Goal: Find specific page/section: Find specific page/section

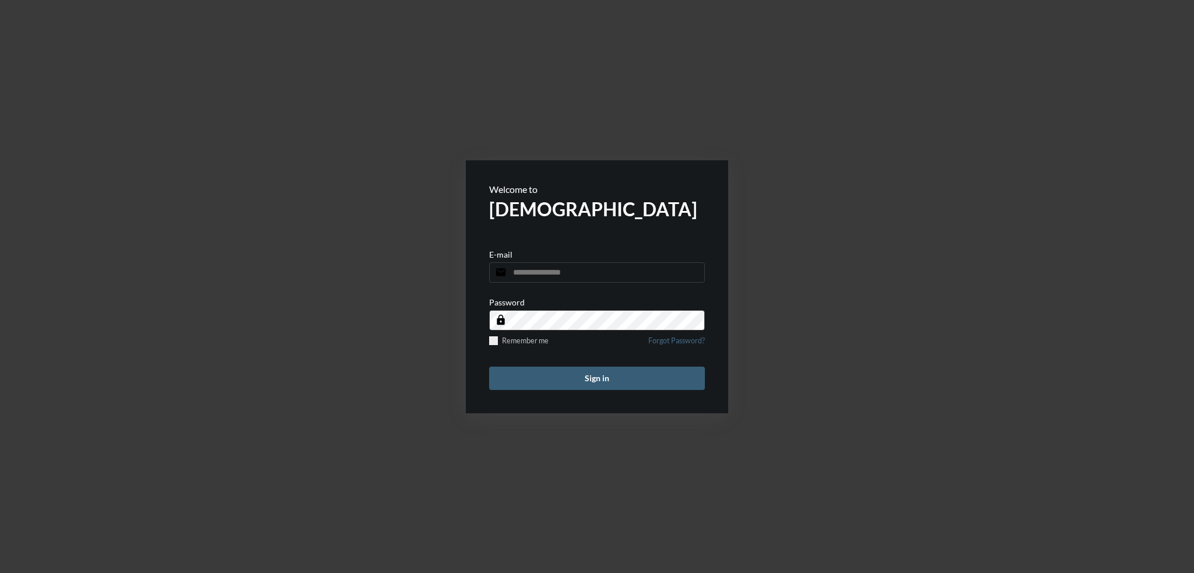
click at [574, 271] on input "email" at bounding box center [597, 272] width 216 height 20
type input "**********"
click at [489, 367] on button "Sign in" at bounding box center [597, 378] width 216 height 23
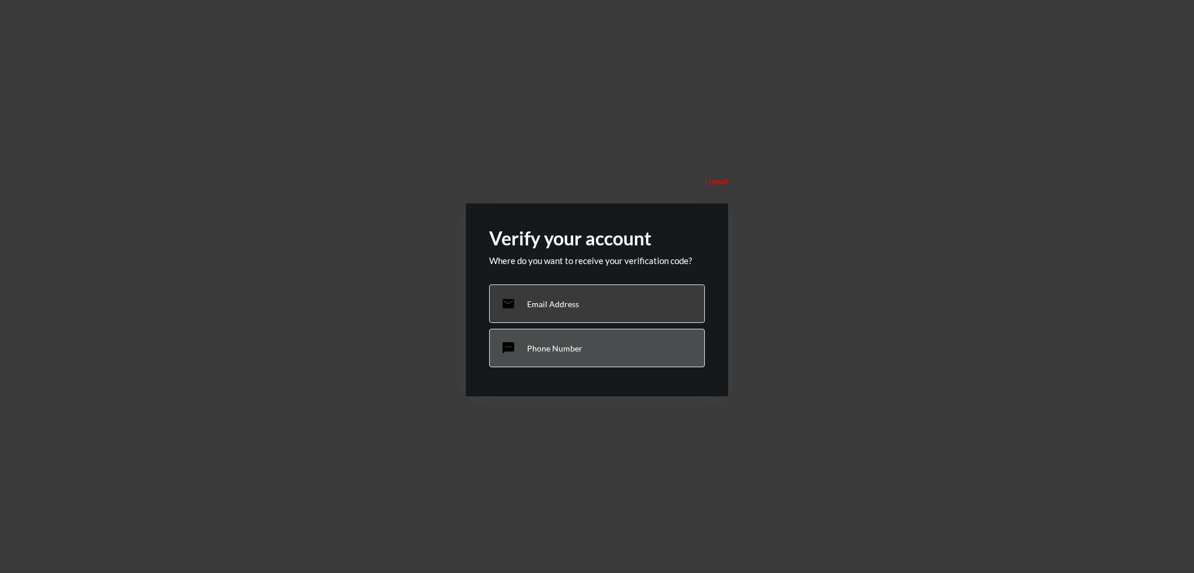
click at [565, 361] on div "sms Phone Number" at bounding box center [597, 348] width 216 height 38
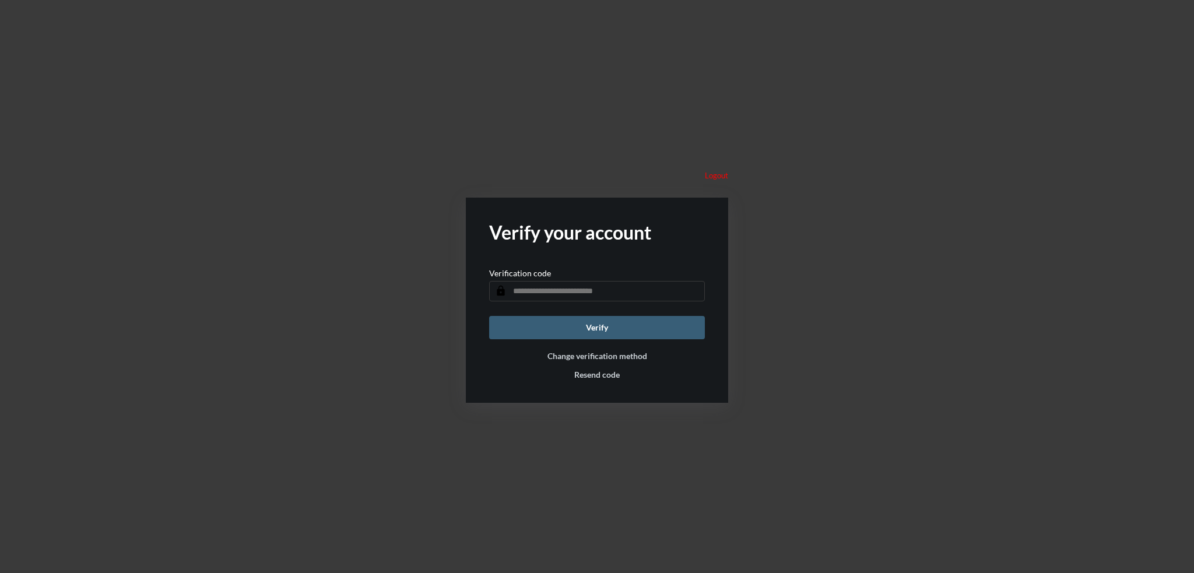
click at [577, 293] on input "text" at bounding box center [597, 291] width 216 height 20
type input "******"
click at [489, 316] on button "Verify" at bounding box center [597, 327] width 216 height 23
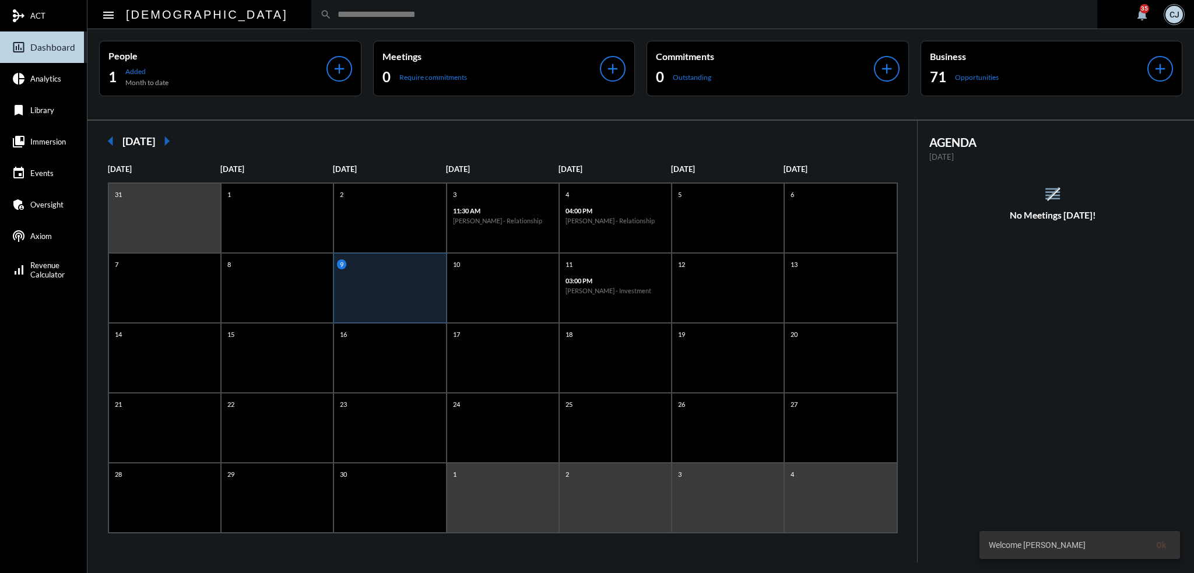
click at [384, 12] on input "text" at bounding box center [710, 14] width 757 height 10
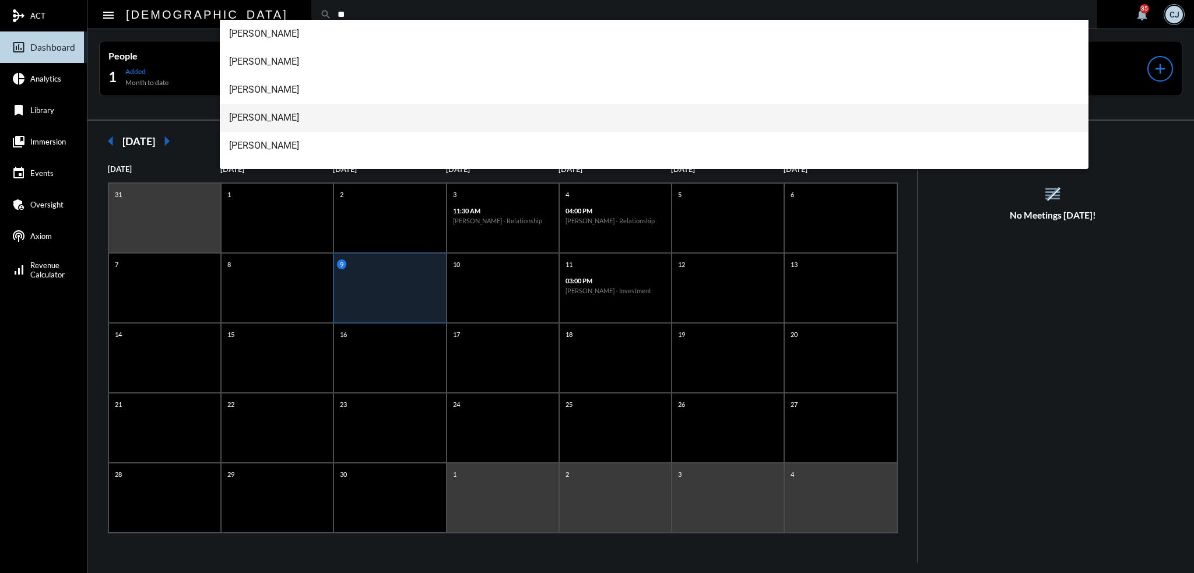
type input "**"
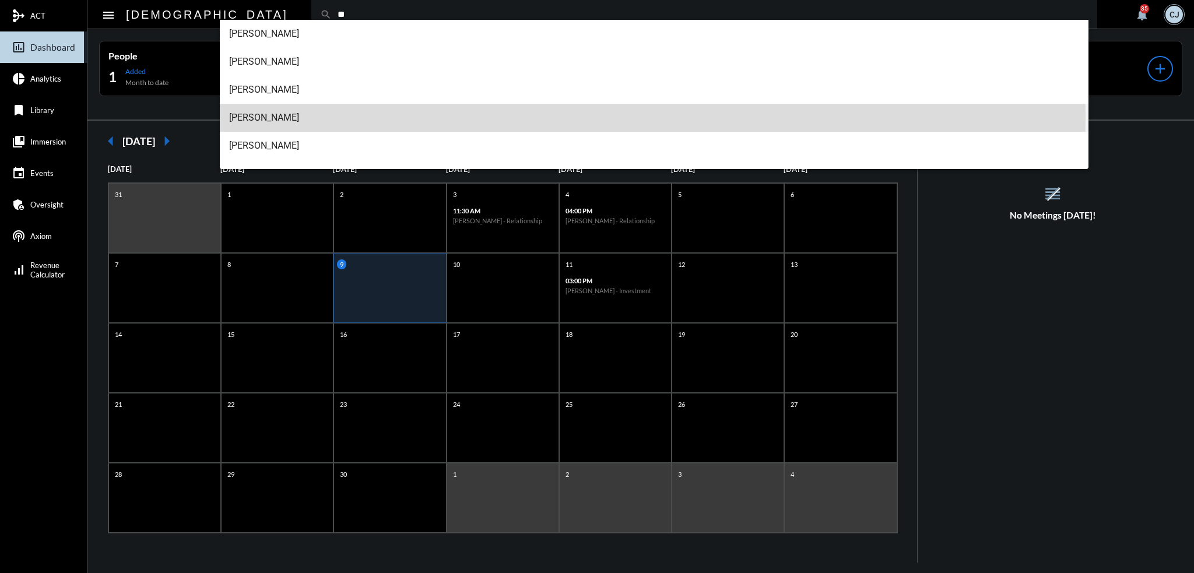
click at [302, 116] on span "[PERSON_NAME]" at bounding box center [654, 118] width 851 height 28
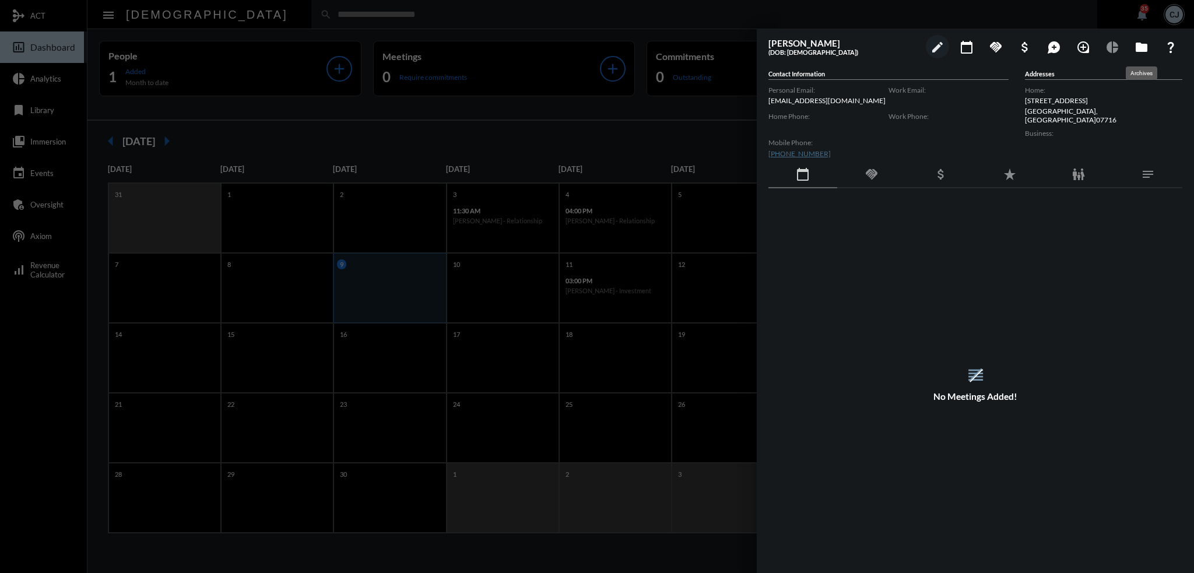
click at [1143, 46] on mat-icon "folder" at bounding box center [1142, 47] width 14 height 14
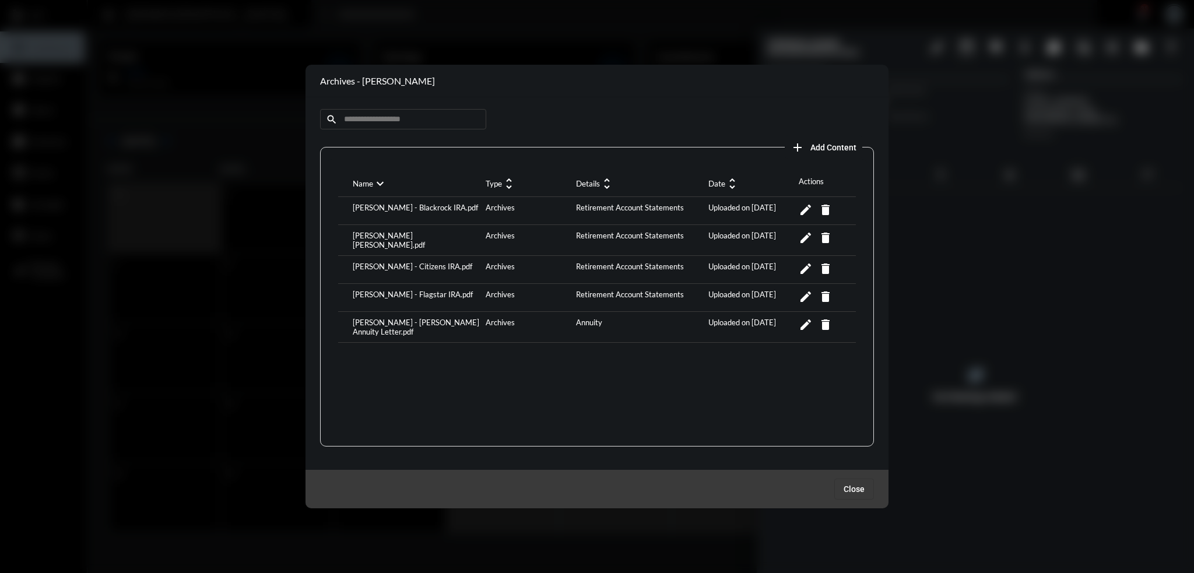
click at [425, 399] on div "Name expand_more Type unfold_more Details unfold_more Date unfold_more Actions …" at bounding box center [597, 297] width 554 height 300
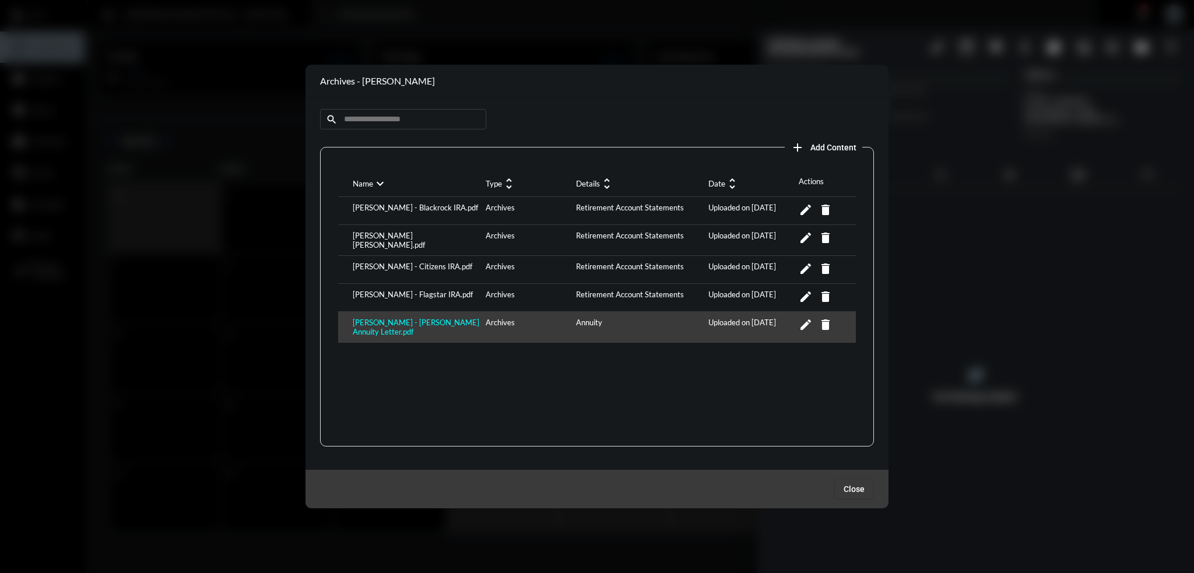
click at [443, 318] on div "[PERSON_NAME] - [PERSON_NAME] Annuity Letter.pdf" at bounding box center [416, 327] width 133 height 19
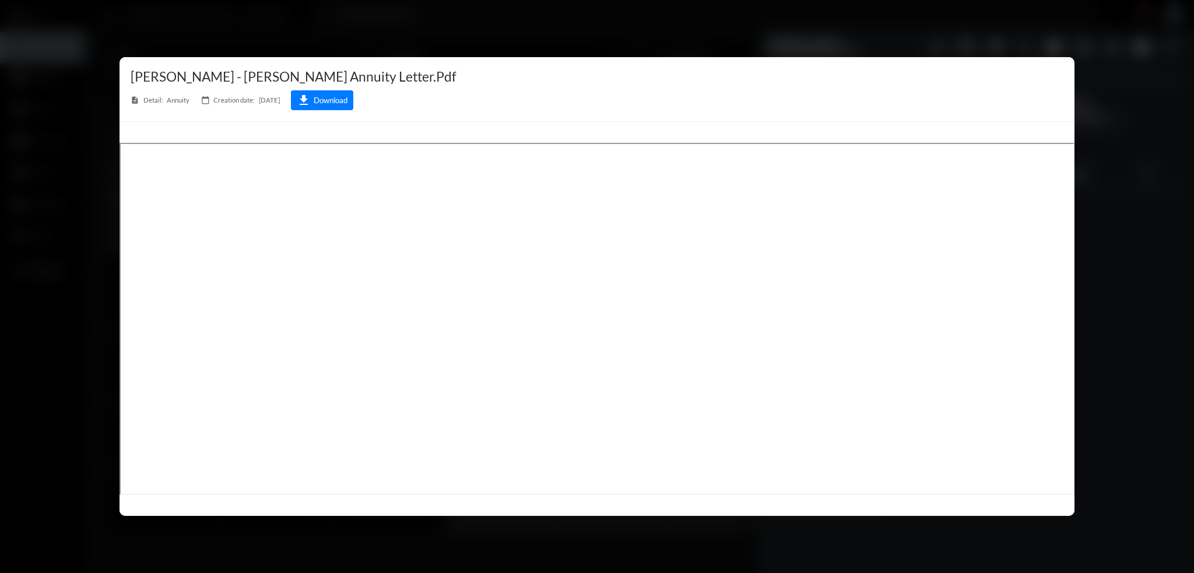
click at [534, 40] on div at bounding box center [597, 286] width 1194 height 573
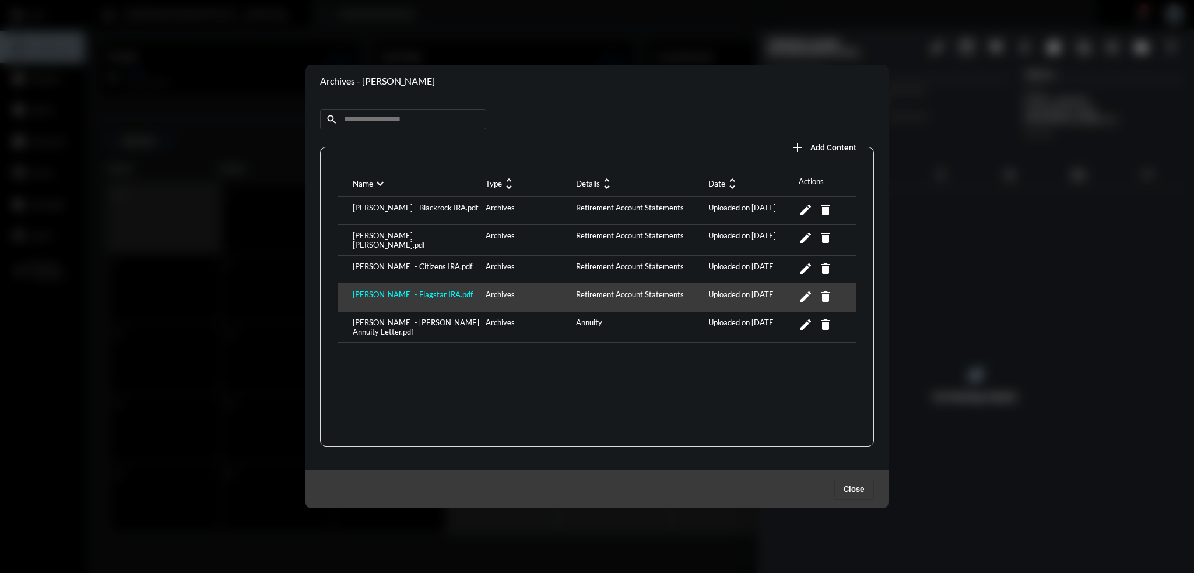
click at [443, 290] on div "[PERSON_NAME] - Flagstar IRA.pdf" at bounding box center [416, 298] width 133 height 16
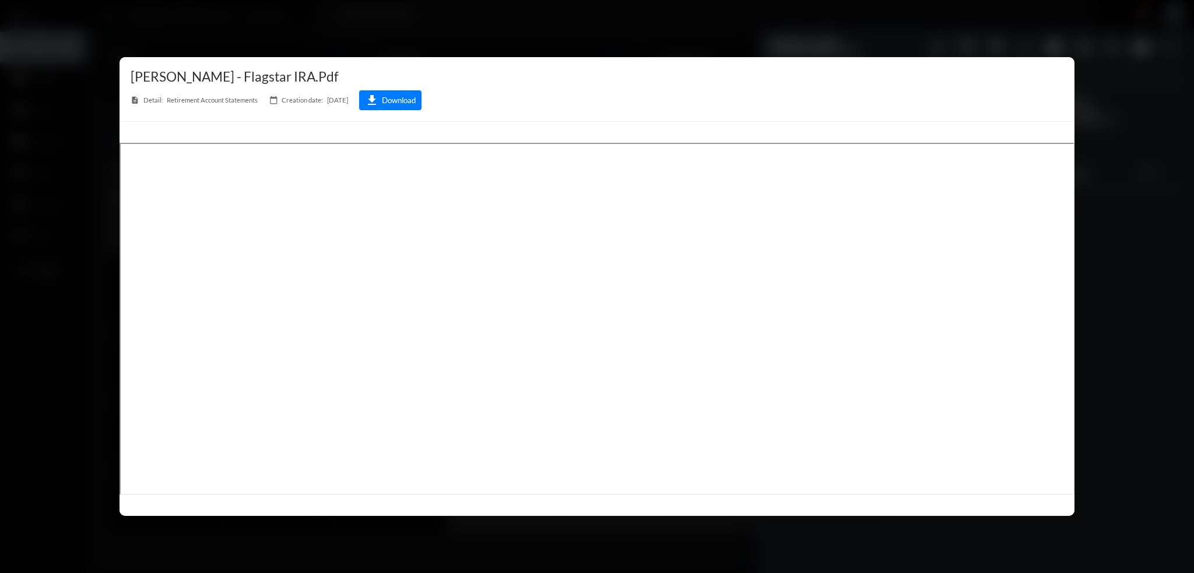
click at [495, 42] on div at bounding box center [597, 286] width 1194 height 573
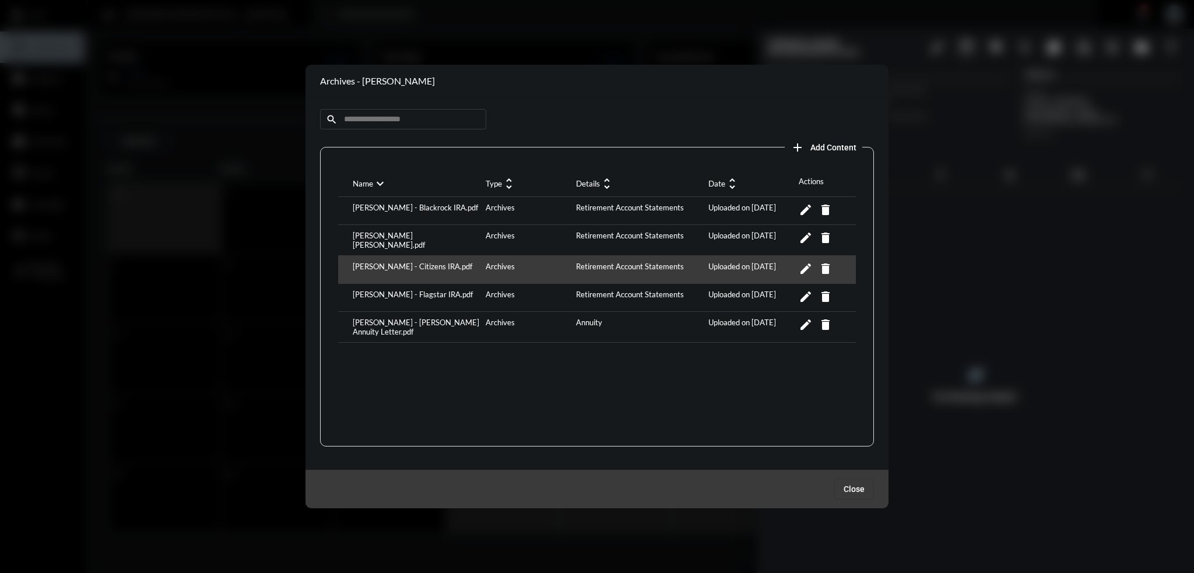
click at [418, 257] on div "[PERSON_NAME] - Citizens IRA.pdf Archives Retirement Account Statements Uploade…" at bounding box center [597, 270] width 518 height 28
click at [416, 263] on div "[PERSON_NAME] - Citizens IRA.pdf" at bounding box center [416, 270] width 133 height 16
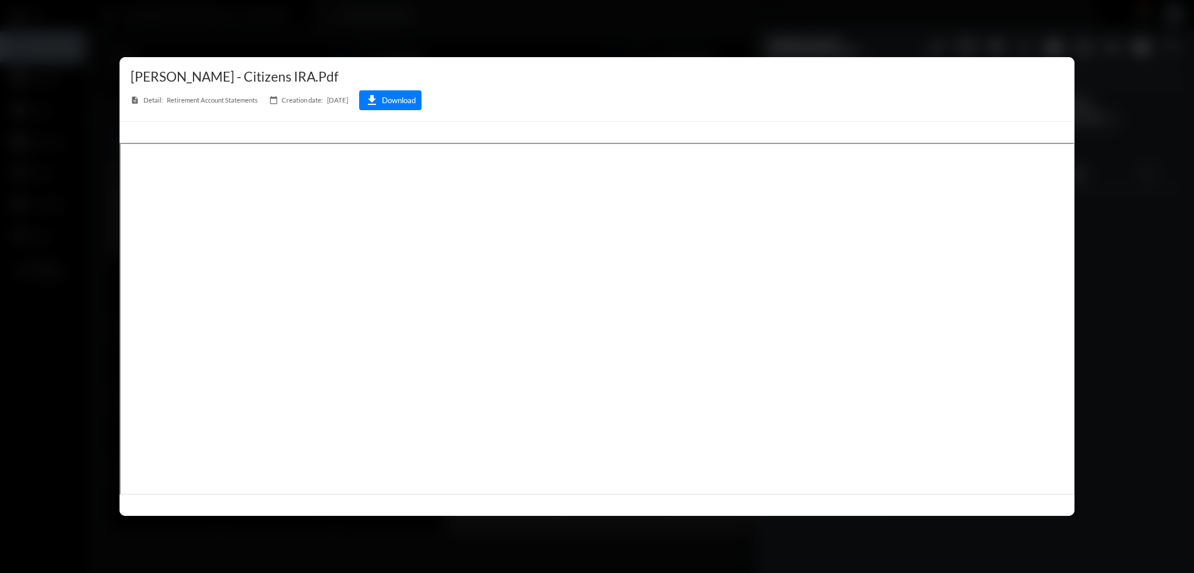
click at [568, 41] on div at bounding box center [597, 286] width 1194 height 573
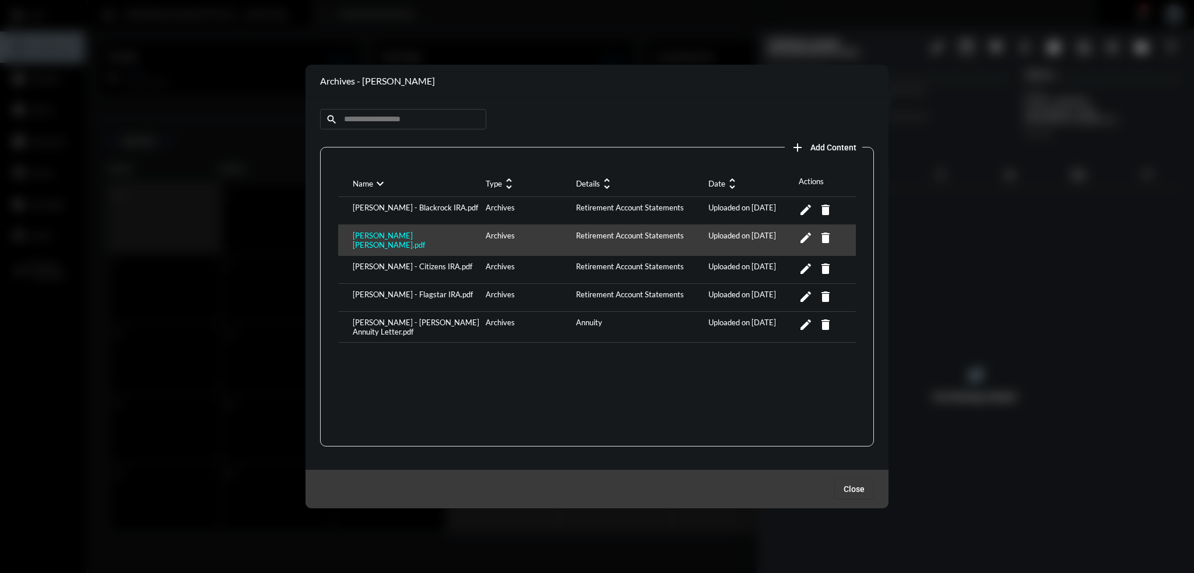
click at [426, 234] on div "[PERSON_NAME] [PERSON_NAME].pdf" at bounding box center [416, 240] width 133 height 19
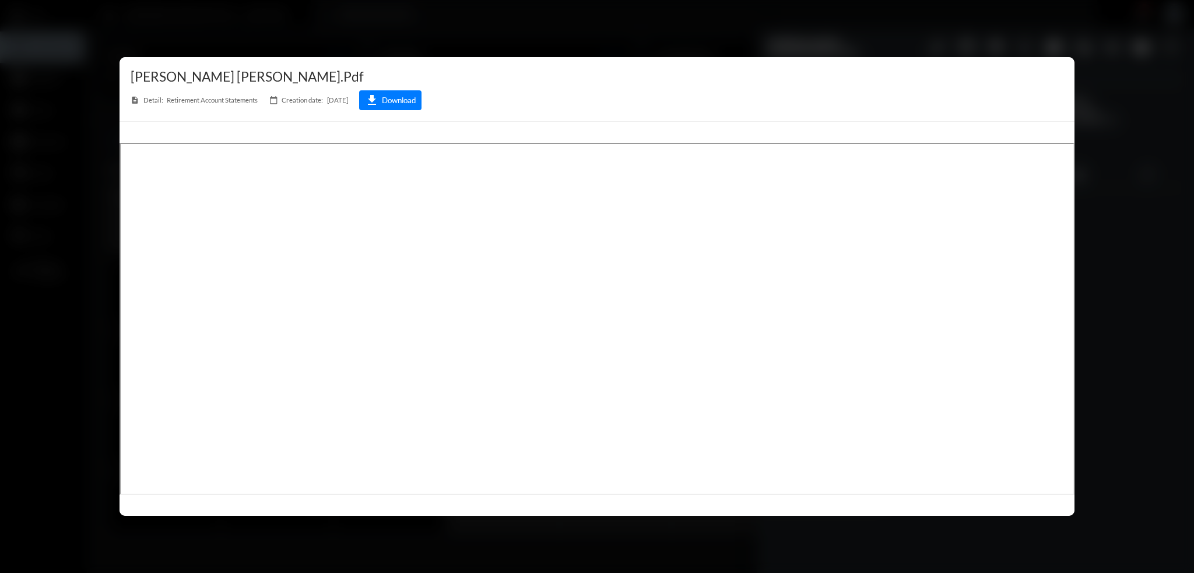
click at [542, 34] on div at bounding box center [597, 286] width 1194 height 573
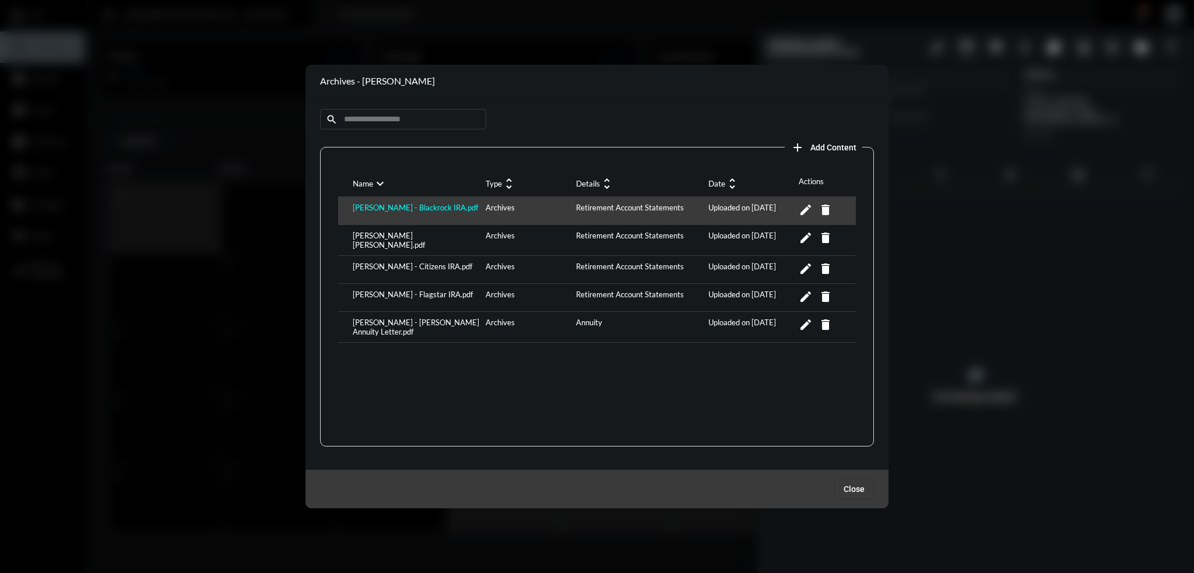
click at [439, 209] on div "[PERSON_NAME] - Blackrock IRA.pdf" at bounding box center [416, 211] width 133 height 16
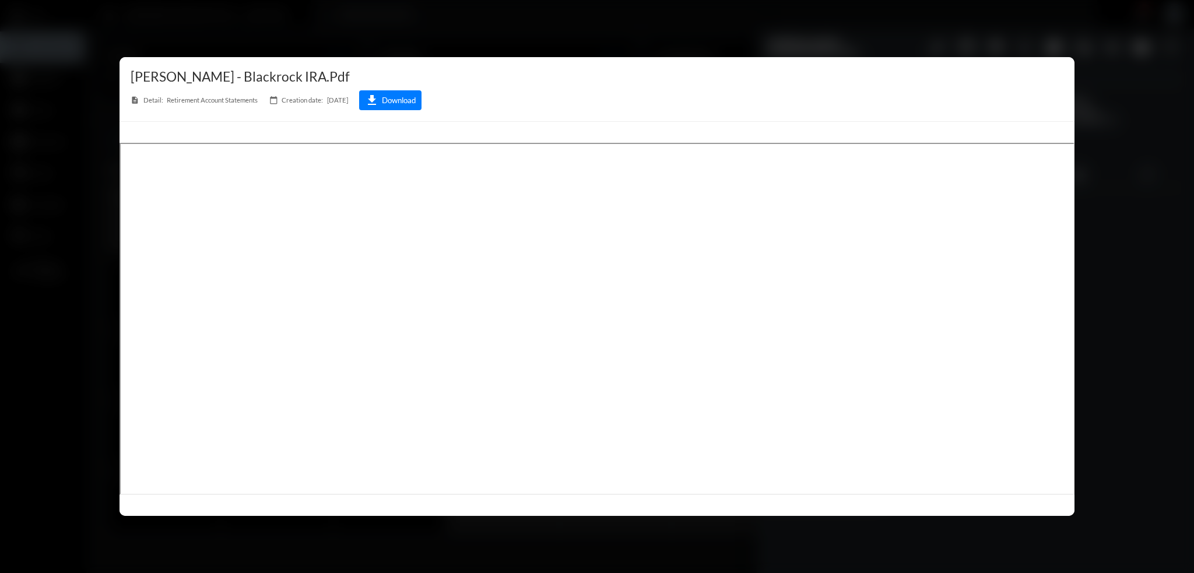
click at [534, 10] on div at bounding box center [597, 286] width 1194 height 573
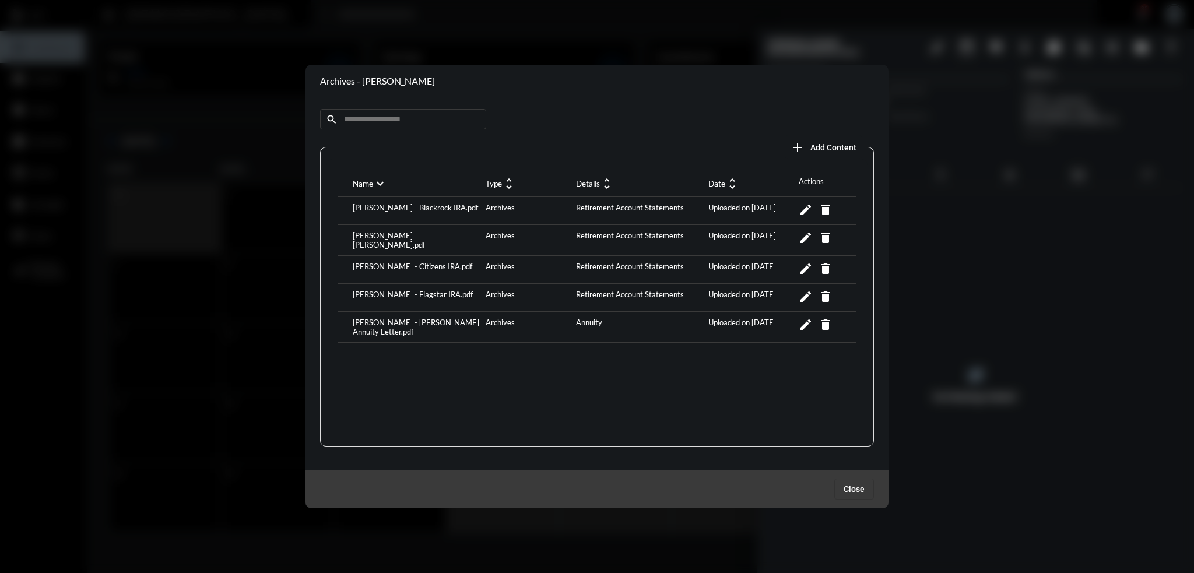
click at [506, 45] on div at bounding box center [597, 286] width 1194 height 573
click at [851, 485] on span "Close" at bounding box center [854, 489] width 21 height 9
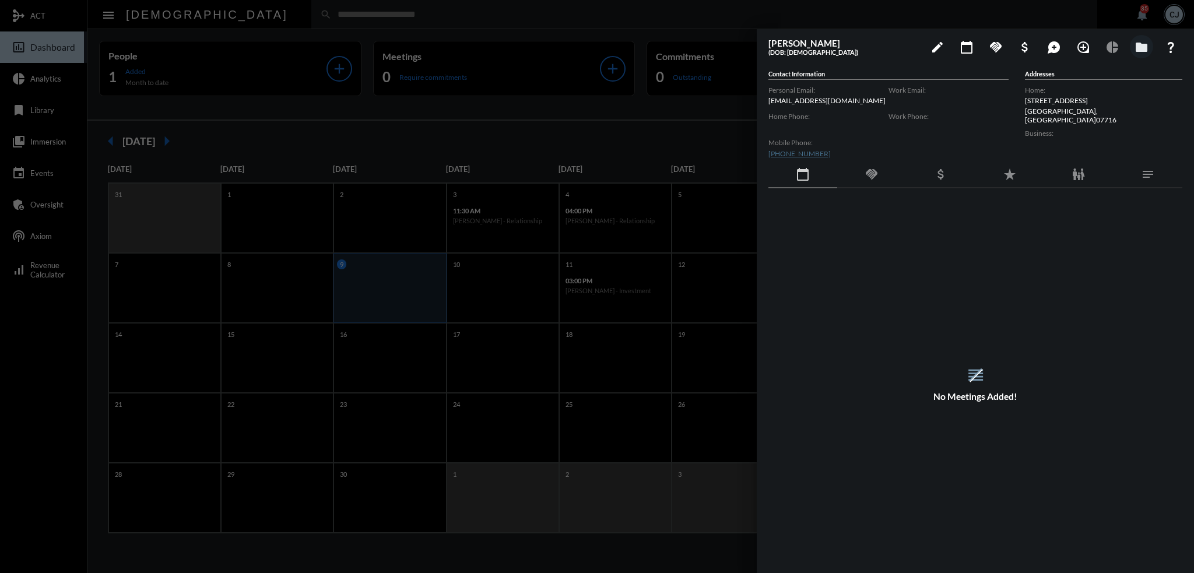
click at [1087, 169] on div "family_restroom" at bounding box center [1079, 175] width 69 height 27
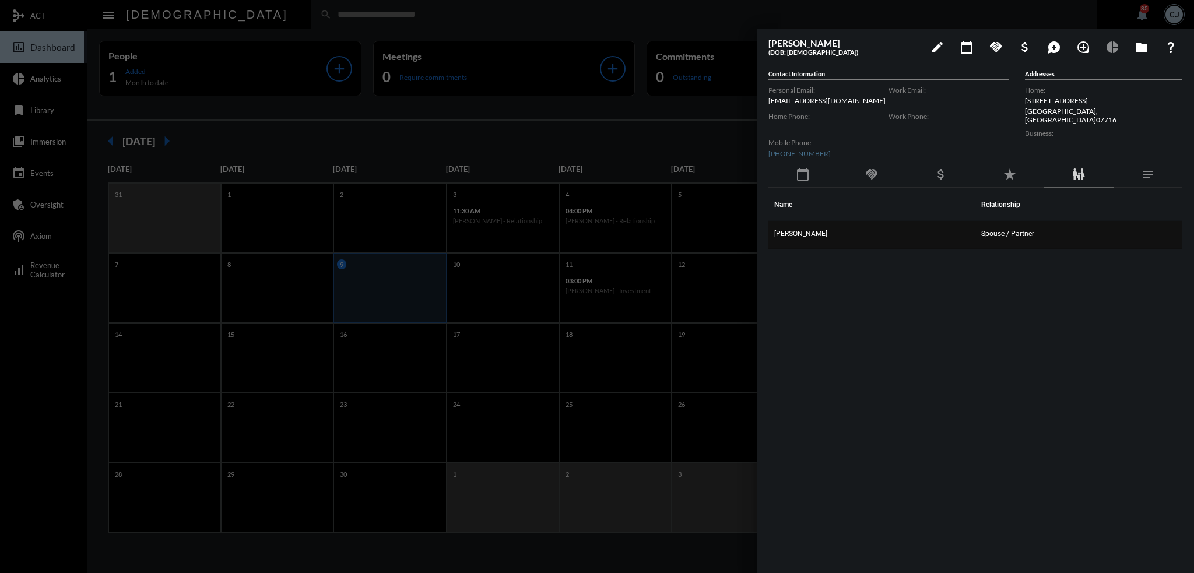
click at [801, 233] on span "[PERSON_NAME]" at bounding box center [800, 234] width 53 height 8
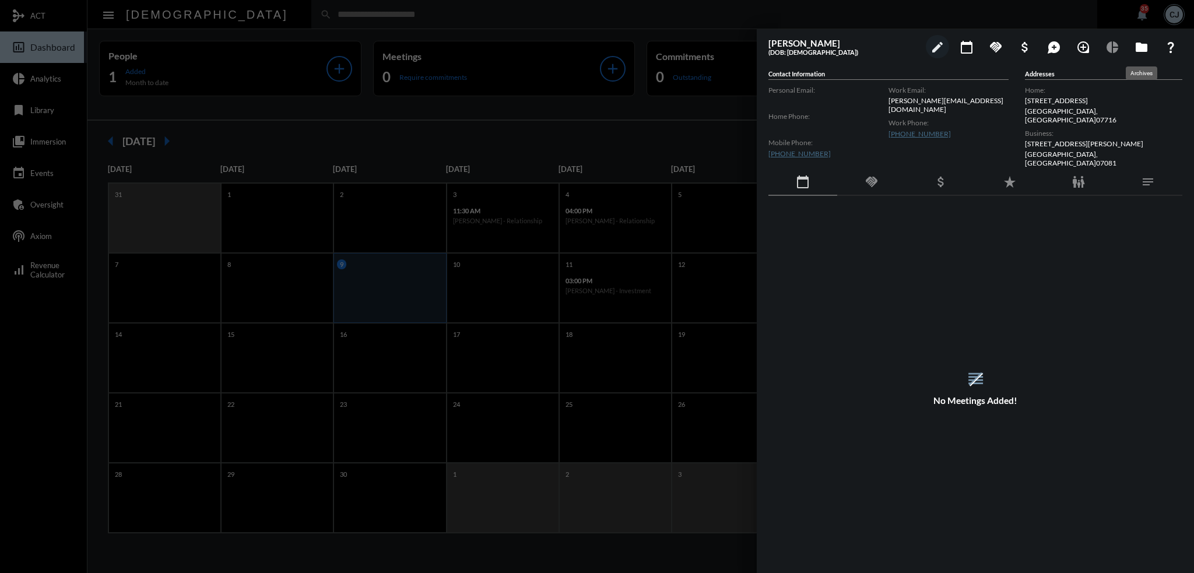
click at [1150, 48] on button "folder" at bounding box center [1141, 46] width 23 height 23
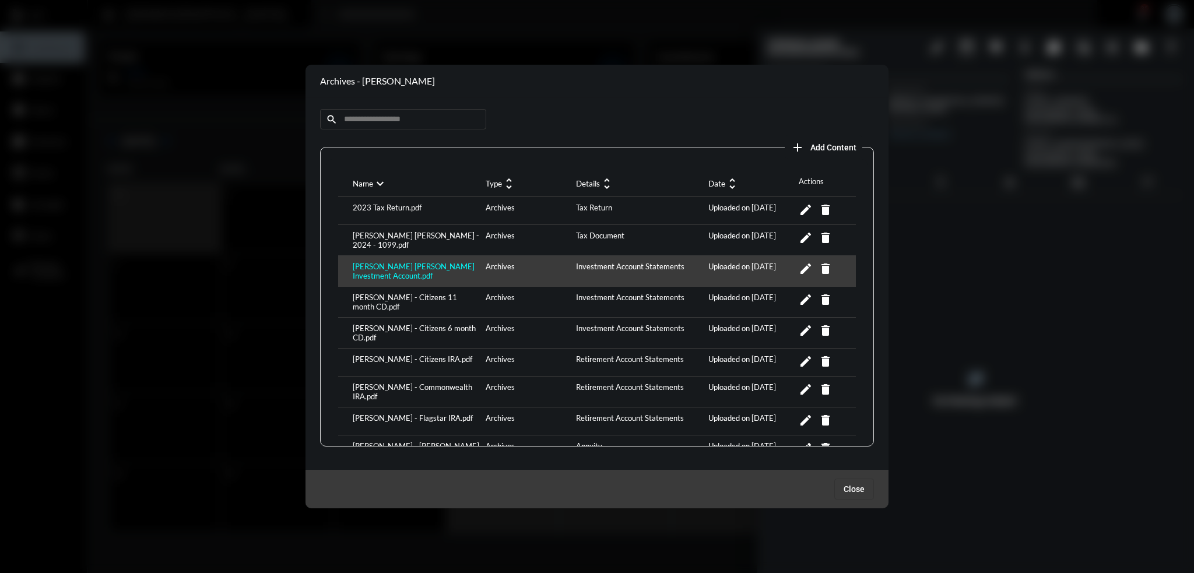
click at [411, 273] on div "[PERSON_NAME] [PERSON_NAME] Investment Account.pdf" at bounding box center [416, 271] width 133 height 19
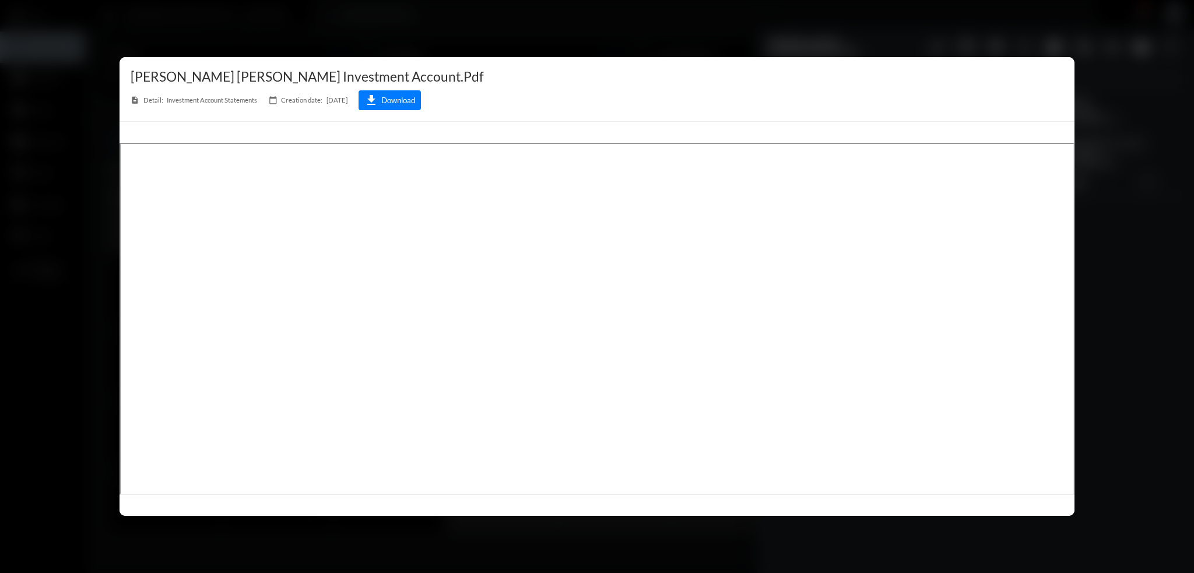
click at [329, 9] on div at bounding box center [597, 286] width 1194 height 573
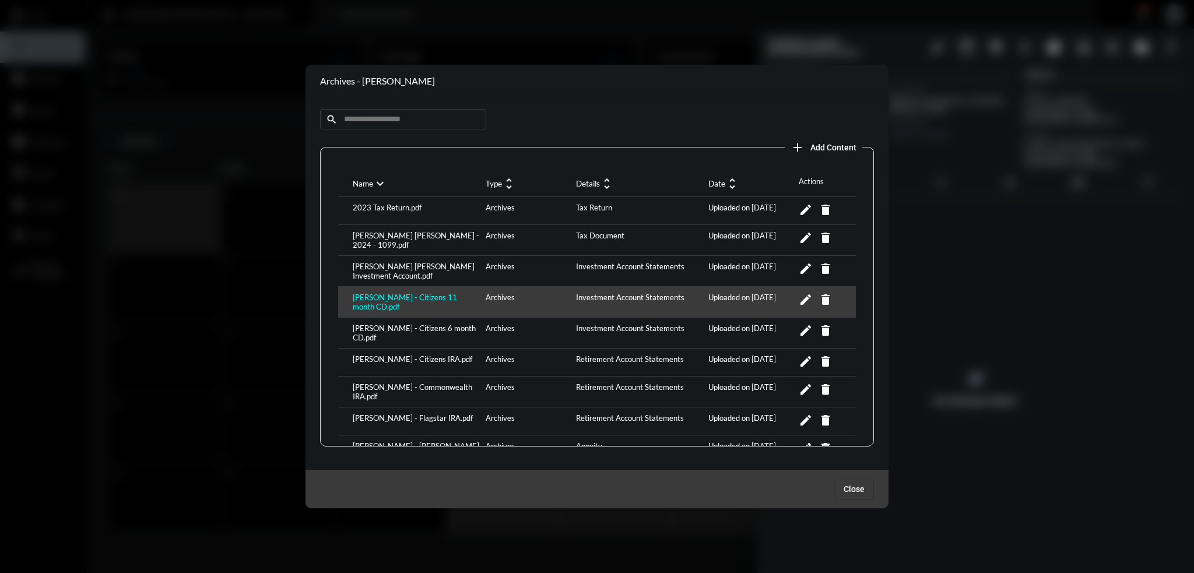
click at [392, 296] on div "[PERSON_NAME] - Citizens 11 month CD.pdf" at bounding box center [416, 302] width 133 height 19
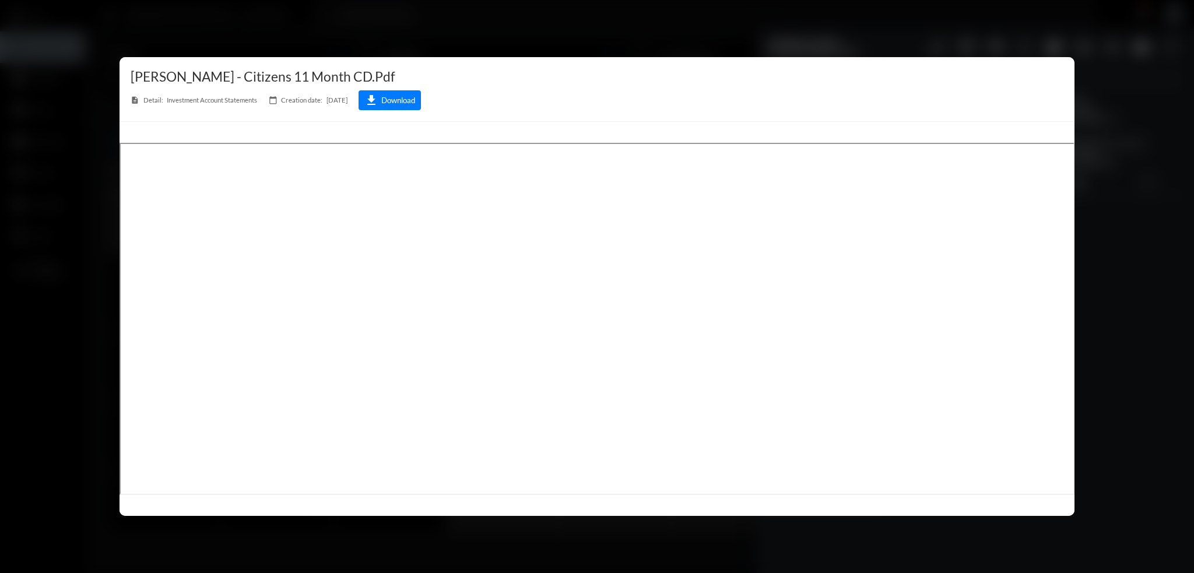
click at [405, 25] on div at bounding box center [597, 286] width 1194 height 573
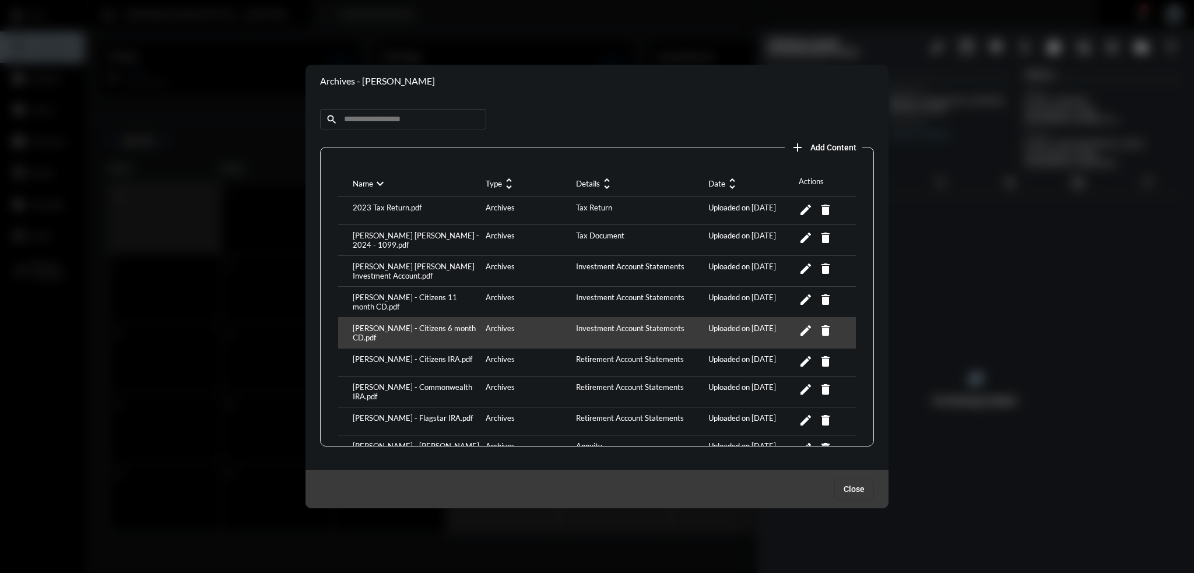
click at [392, 318] on div "[PERSON_NAME] - Citizens 6 month CD.pdf Archives Investment Account Statements …" at bounding box center [597, 333] width 518 height 31
click at [396, 325] on div "[PERSON_NAME] - Citizens 6 month CD.pdf" at bounding box center [416, 333] width 133 height 19
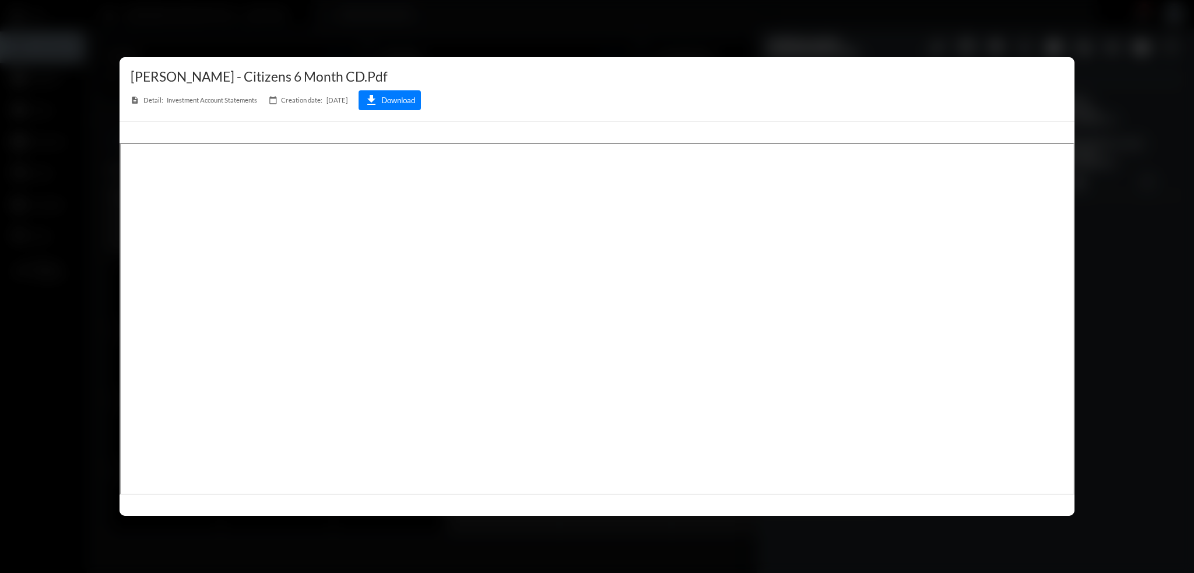
click at [679, 27] on div at bounding box center [597, 286] width 1194 height 573
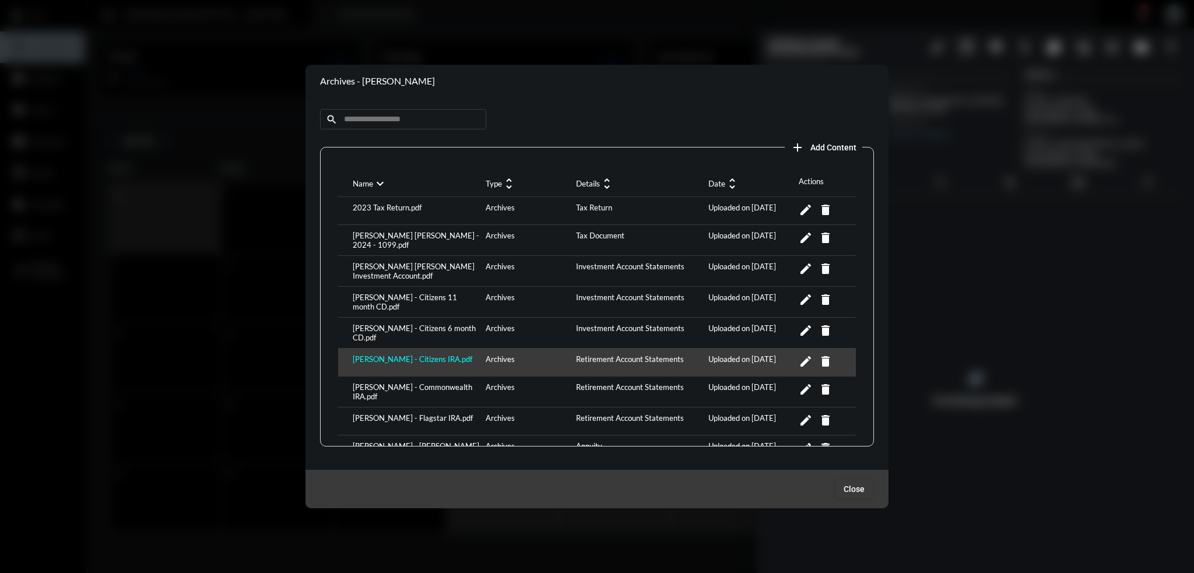
click at [425, 355] on div "[PERSON_NAME] - Citizens IRA.pdf" at bounding box center [416, 363] width 133 height 16
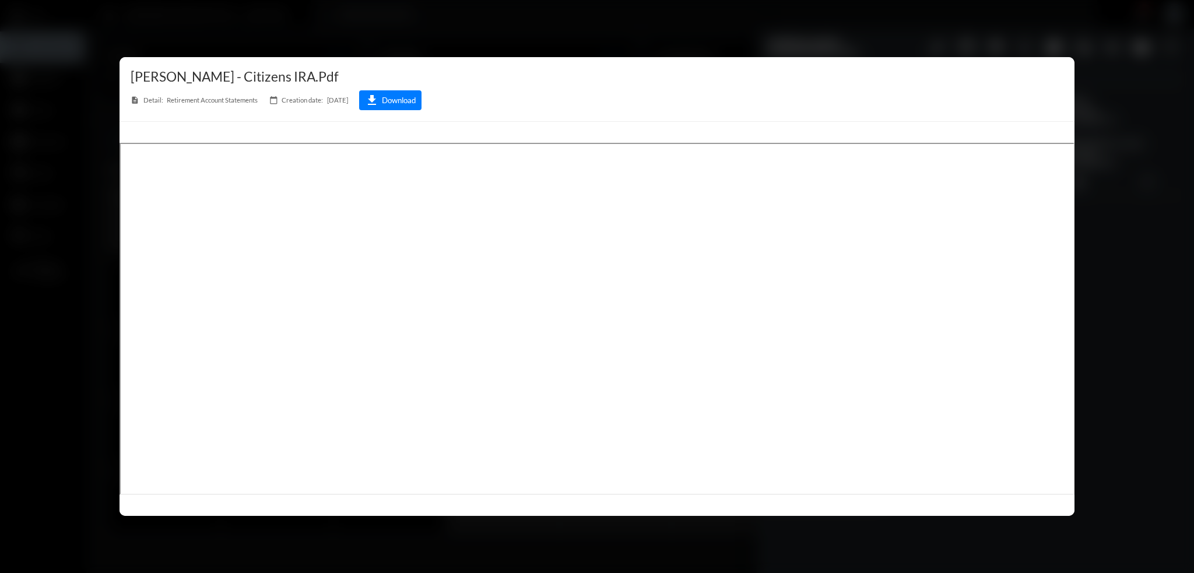
click at [478, 24] on div at bounding box center [597, 286] width 1194 height 573
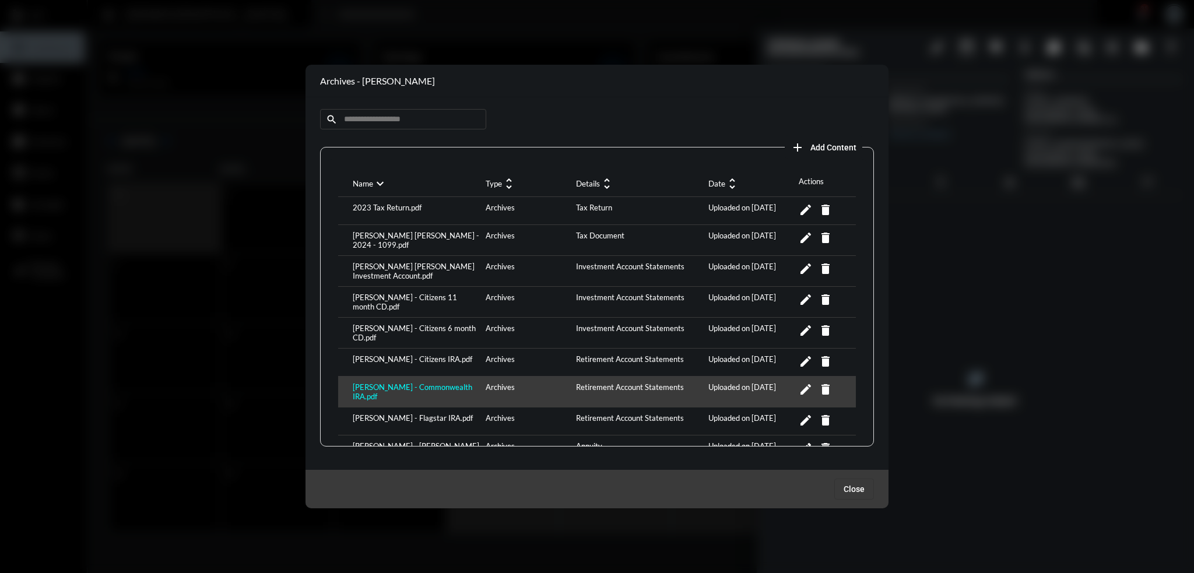
click at [428, 383] on div "[PERSON_NAME] - Commonwealth IRA.pdf" at bounding box center [416, 392] width 133 height 19
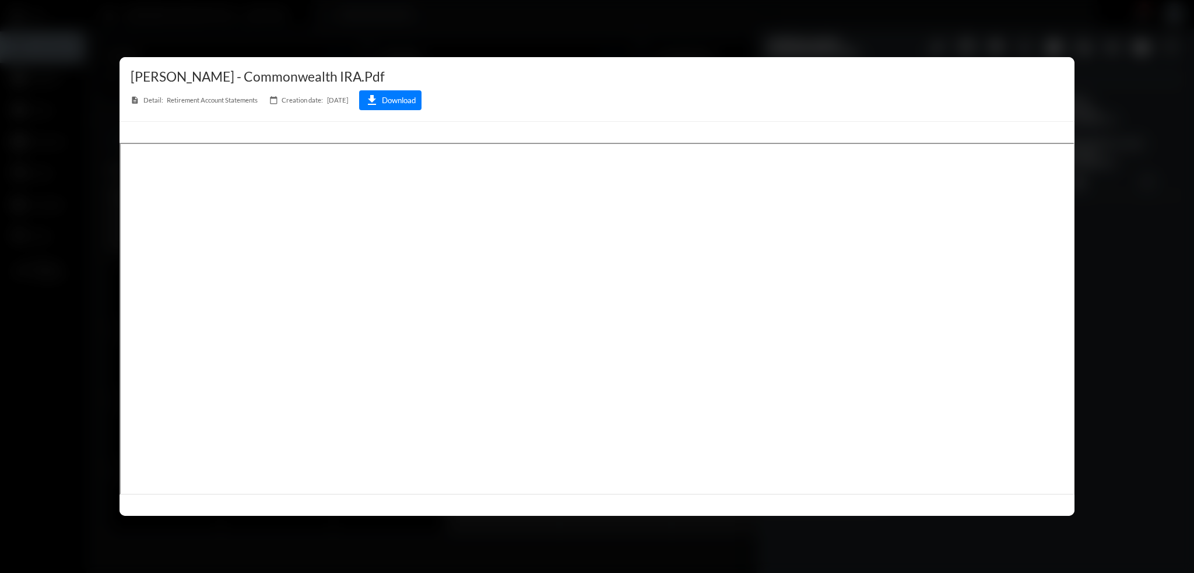
click at [563, 39] on div at bounding box center [597, 286] width 1194 height 573
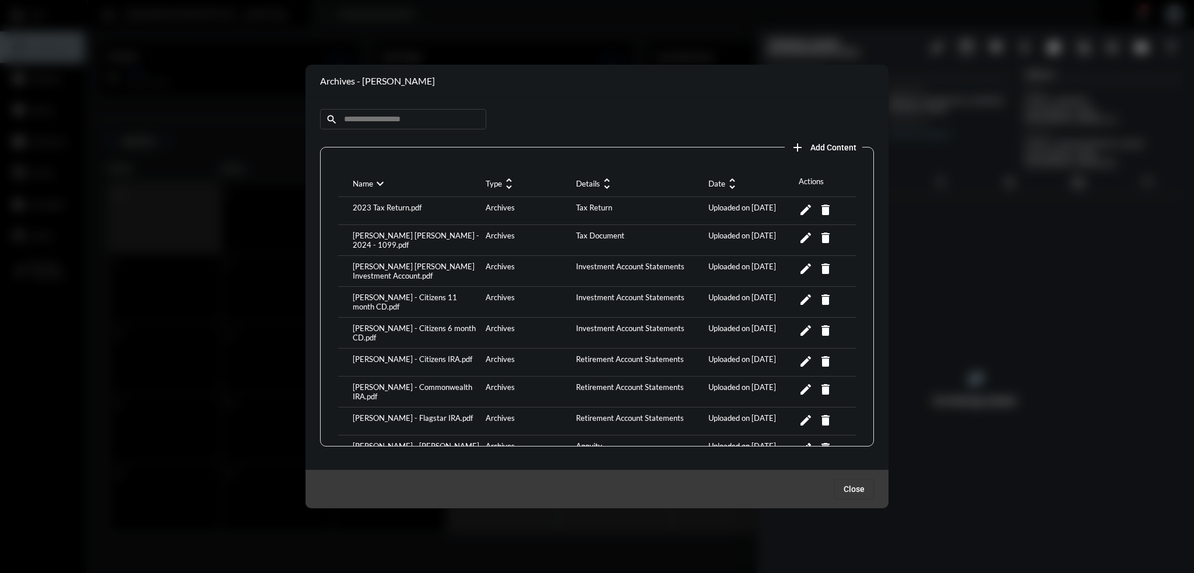
click at [182, 172] on div at bounding box center [597, 286] width 1194 height 573
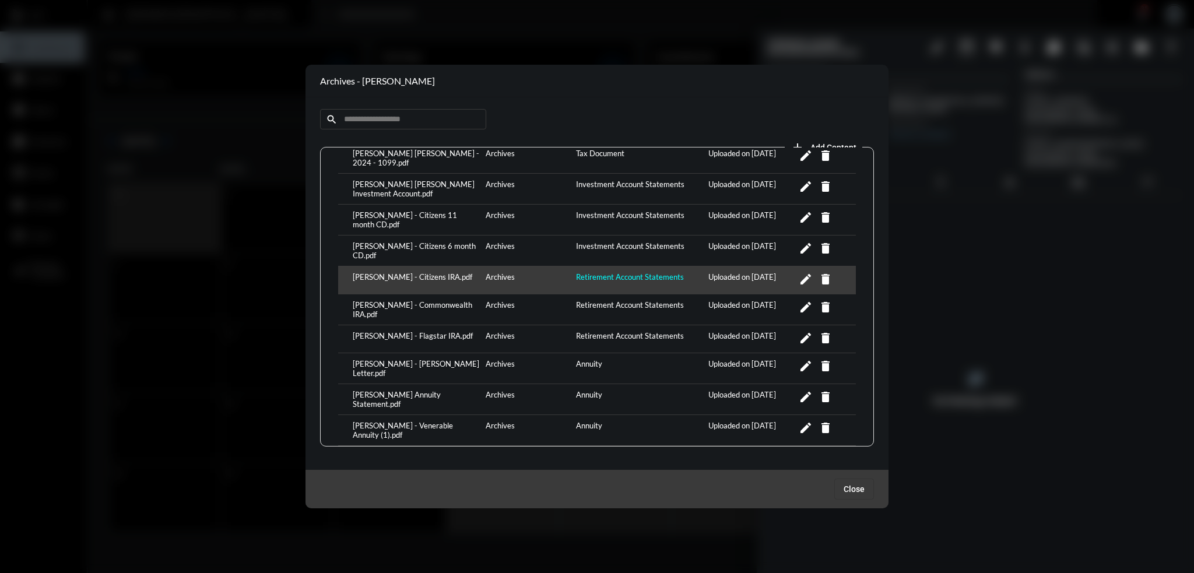
scroll to position [80, 0]
